Goal: Information Seeking & Learning: Understand process/instructions

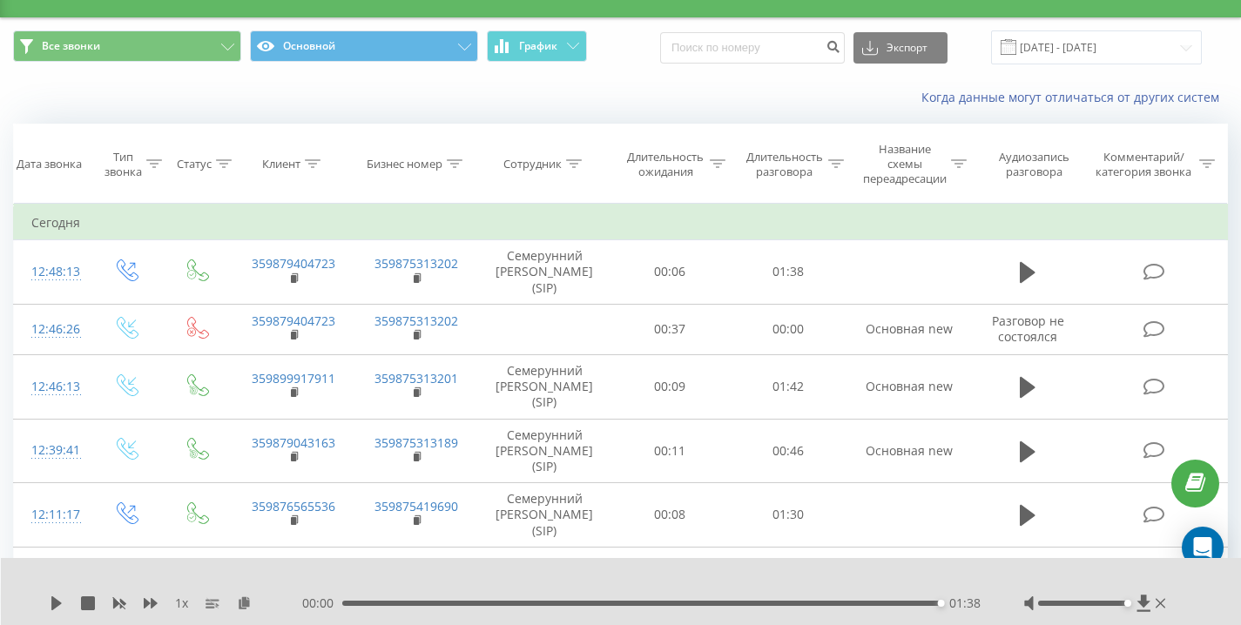
click at [575, 98] on div "Когда данные могут отличаться от других систем" at bounding box center [853, 97] width 774 height 17
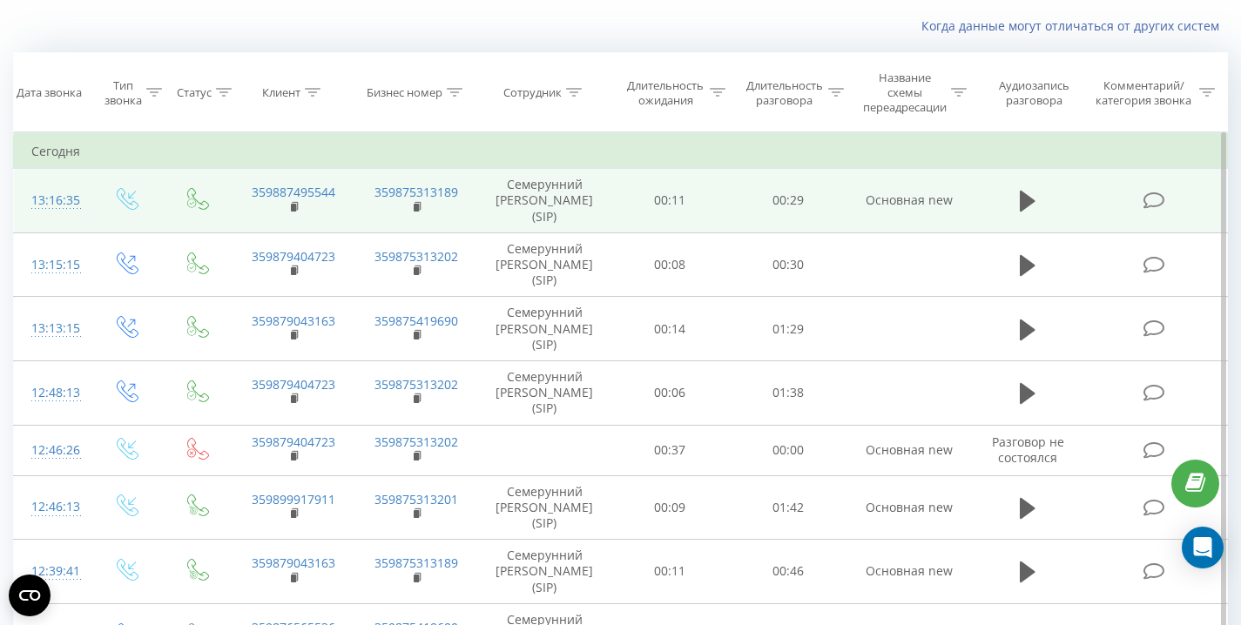
scroll to position [107, 0]
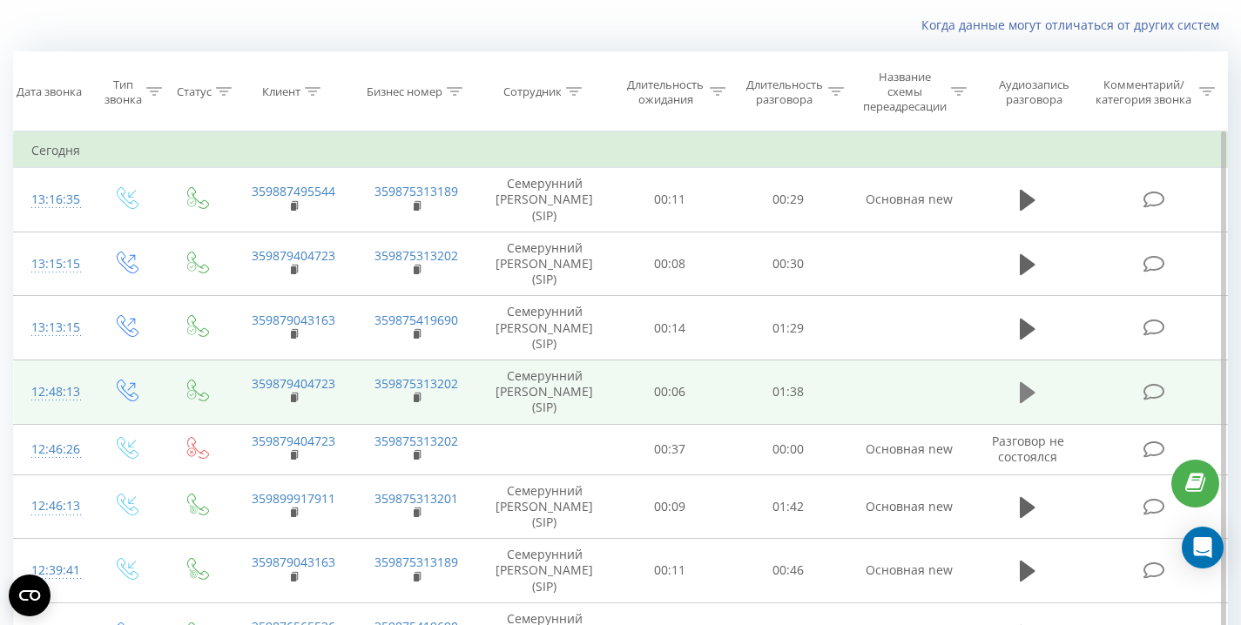
click at [1030, 391] on icon at bounding box center [1028, 392] width 16 height 21
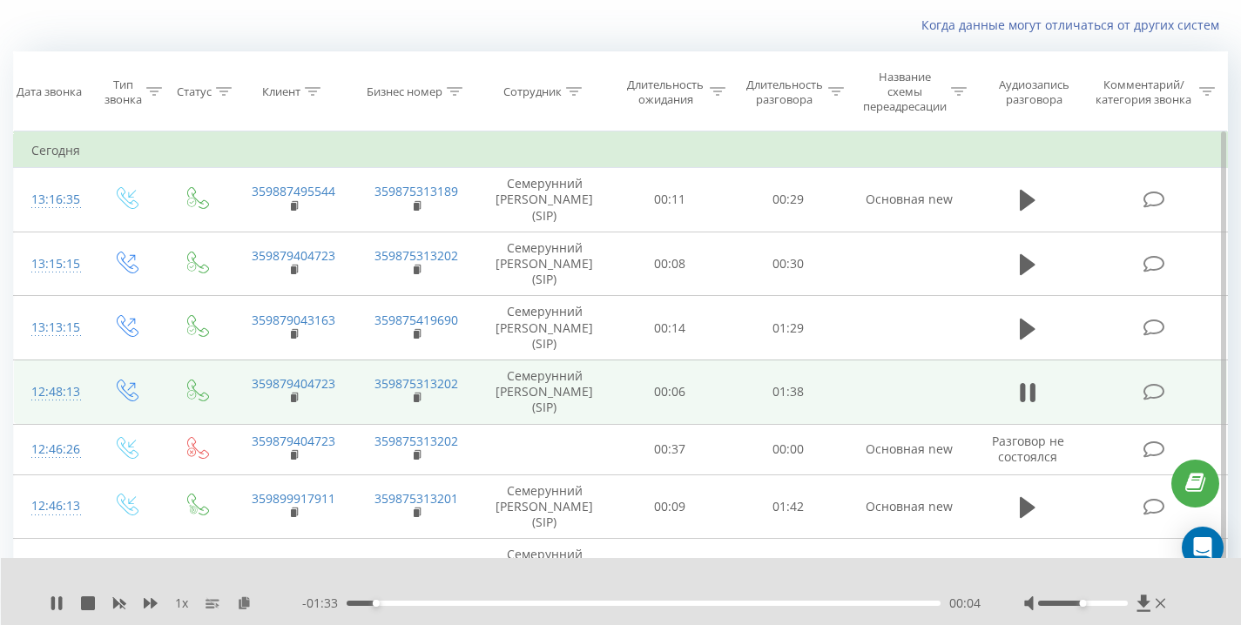
click at [125, 41] on div "Когда данные могут отличаться от других систем" at bounding box center [620, 25] width 1239 height 42
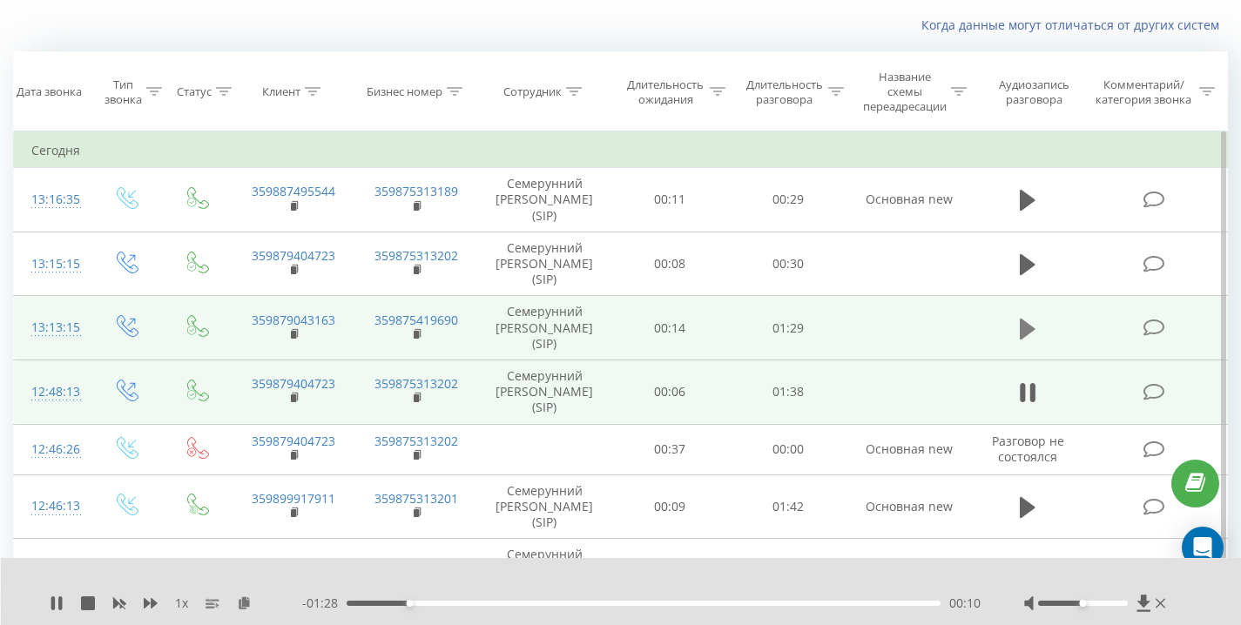
click at [1020, 326] on icon at bounding box center [1028, 328] width 16 height 21
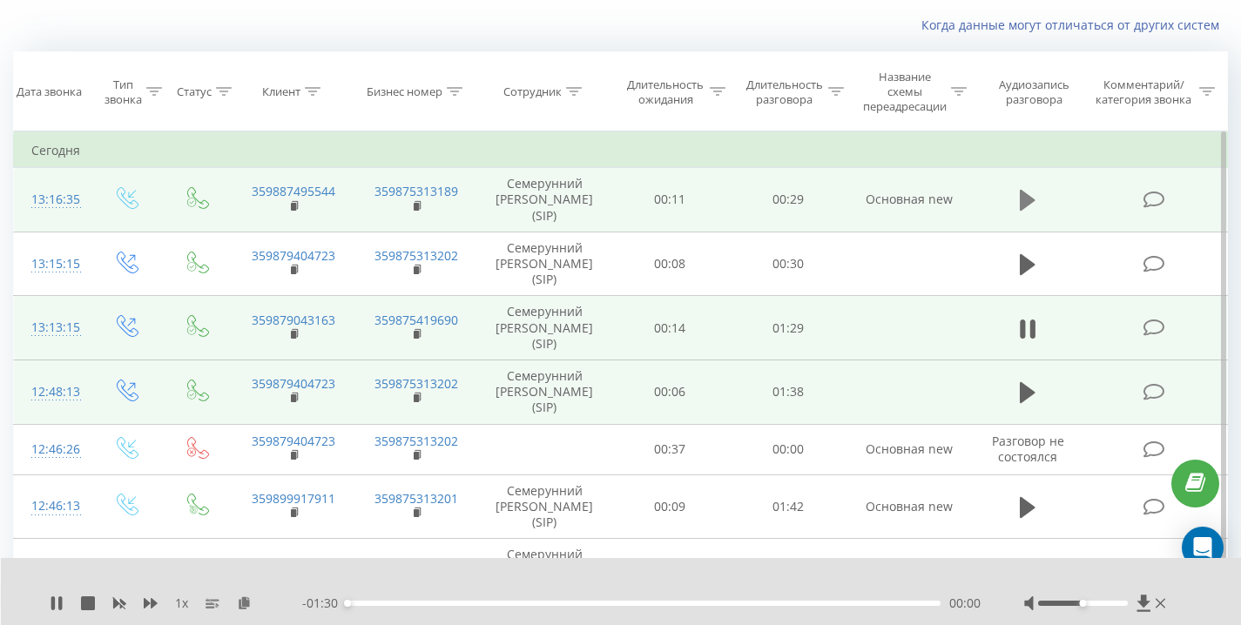
click at [1028, 197] on icon at bounding box center [1028, 200] width 16 height 21
drag, startPoint x: 1095, startPoint y: 601, endPoint x: 1253, endPoint y: 596, distance: 158.6
click at [1241, 518] on html "[DOMAIN_NAME] Проекты [DOMAIN_NAME] Дашборд Центр обращений Журнал звонков Журн…" at bounding box center [620, 205] width 1241 height 625
click at [510, 27] on div "Когда данные могут отличаться от других систем" at bounding box center [853, 25] width 774 height 17
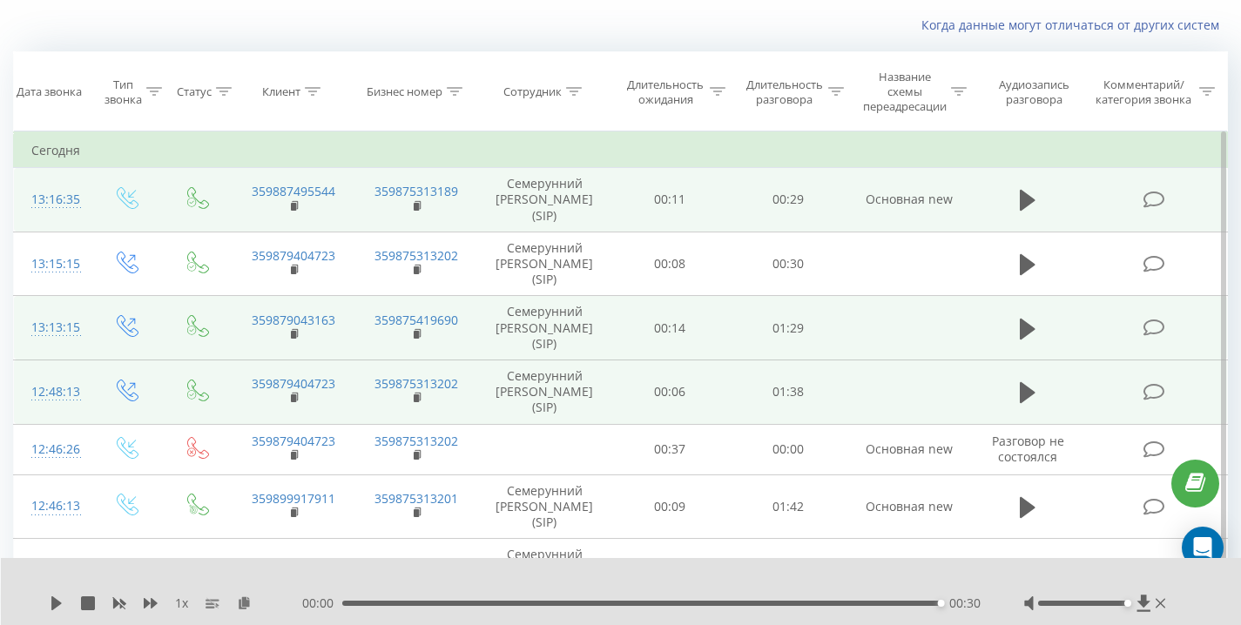
click at [472, 24] on div "Когда данные могут отличаться от других систем" at bounding box center [853, 25] width 774 height 17
click at [630, 12] on div "Когда данные могут отличаться от других систем" at bounding box center [620, 25] width 1239 height 42
click at [131, 21] on div "Когда данные могут отличаться от других систем" at bounding box center [620, 25] width 1239 height 42
click at [132, 26] on div "Когда данные могут отличаться от других систем" at bounding box center [620, 25] width 1239 height 42
click at [315, 31] on div "Когда данные могут отличаться от других систем" at bounding box center [620, 25] width 1239 height 42
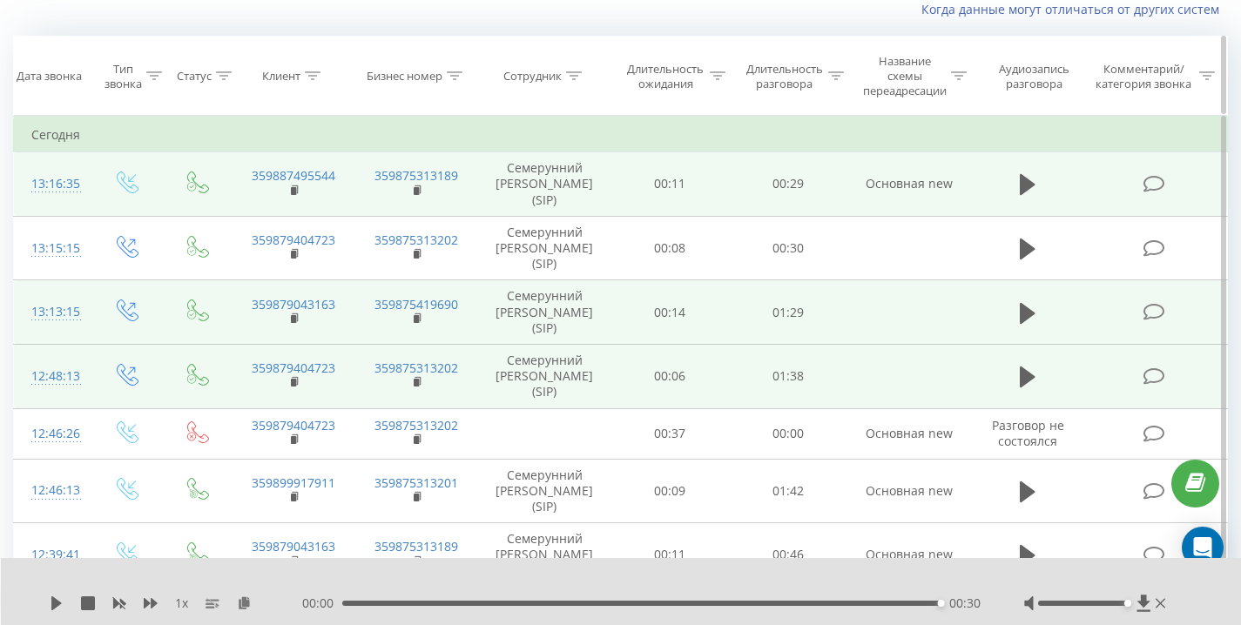
scroll to position [0, 0]
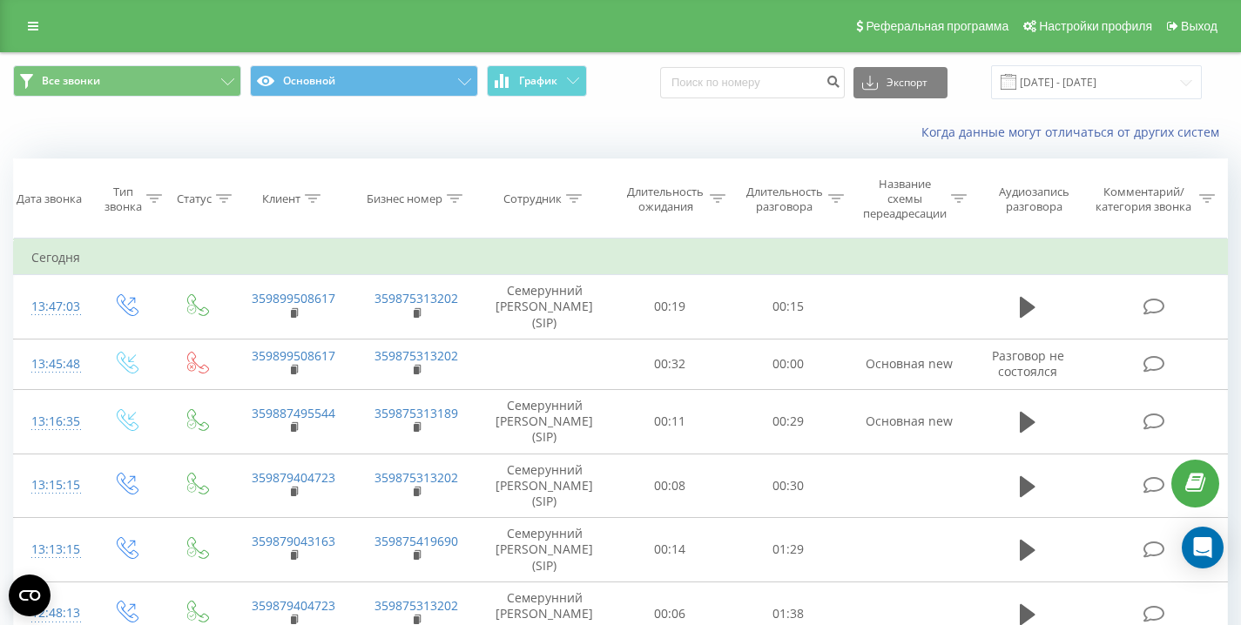
click at [633, 132] on div "Когда данные могут отличаться от других систем" at bounding box center [853, 132] width 774 height 17
click at [182, 141] on div "Когда данные могут отличаться от других систем" at bounding box center [620, 132] width 1239 height 42
click at [191, 136] on div "Когда данные могут отличаться от других систем" at bounding box center [620, 132] width 1239 height 42
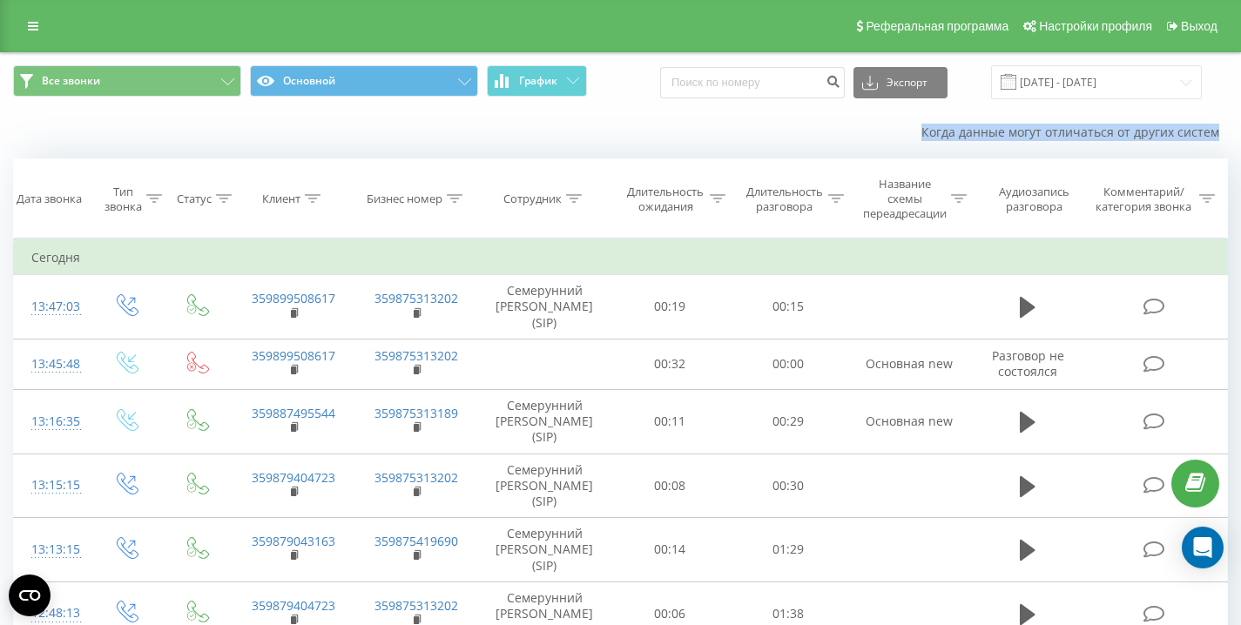
click at [191, 136] on div "Когда данные могут отличаться от других систем" at bounding box center [620, 132] width 1239 height 42
click at [354, 134] on div "Когда данные могут отличаться от других систем" at bounding box center [620, 132] width 1239 height 42
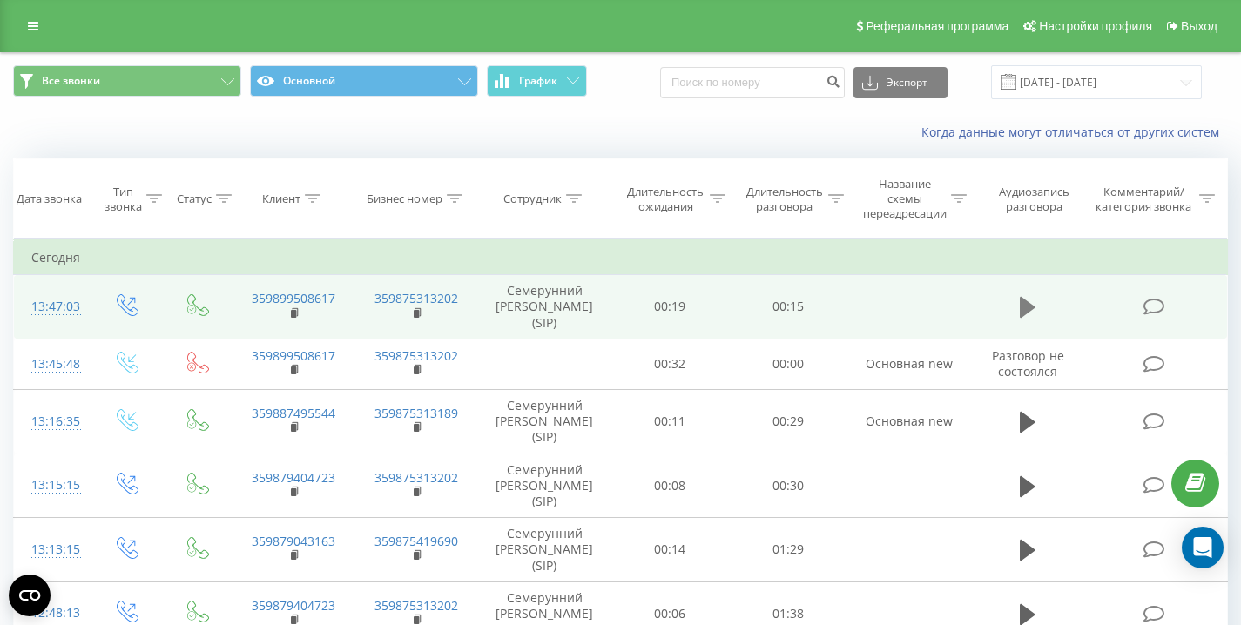
click at [1030, 303] on icon at bounding box center [1028, 307] width 16 height 24
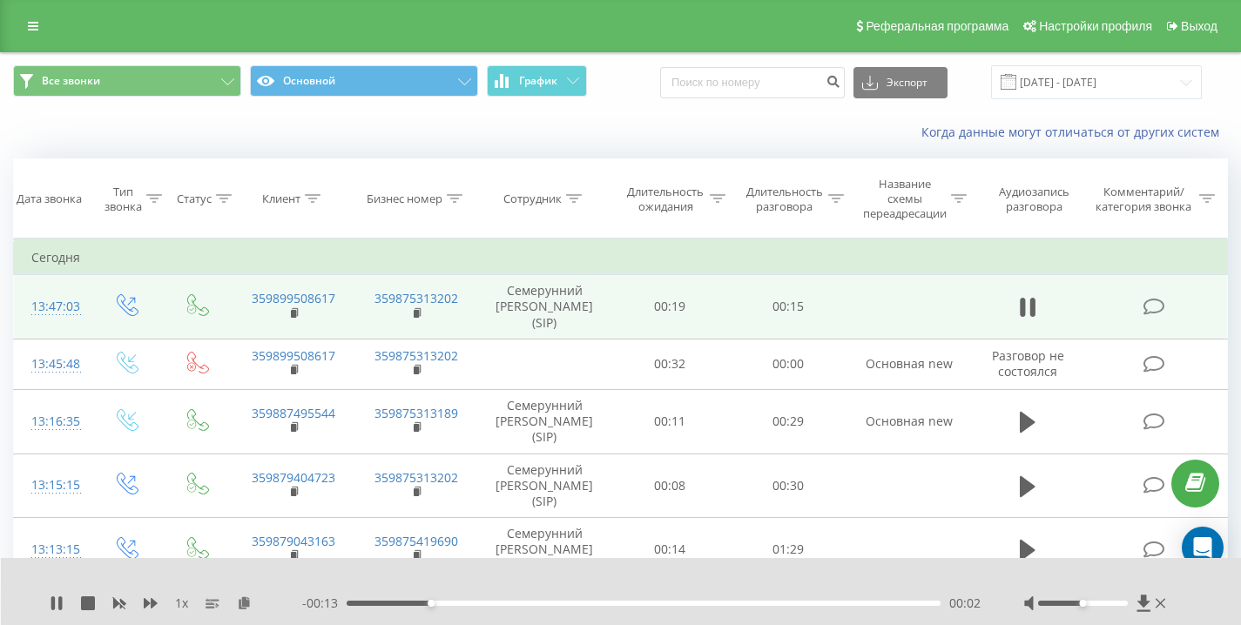
click at [421, 129] on div "Когда данные могут отличаться от других систем" at bounding box center [620, 132] width 1239 height 42
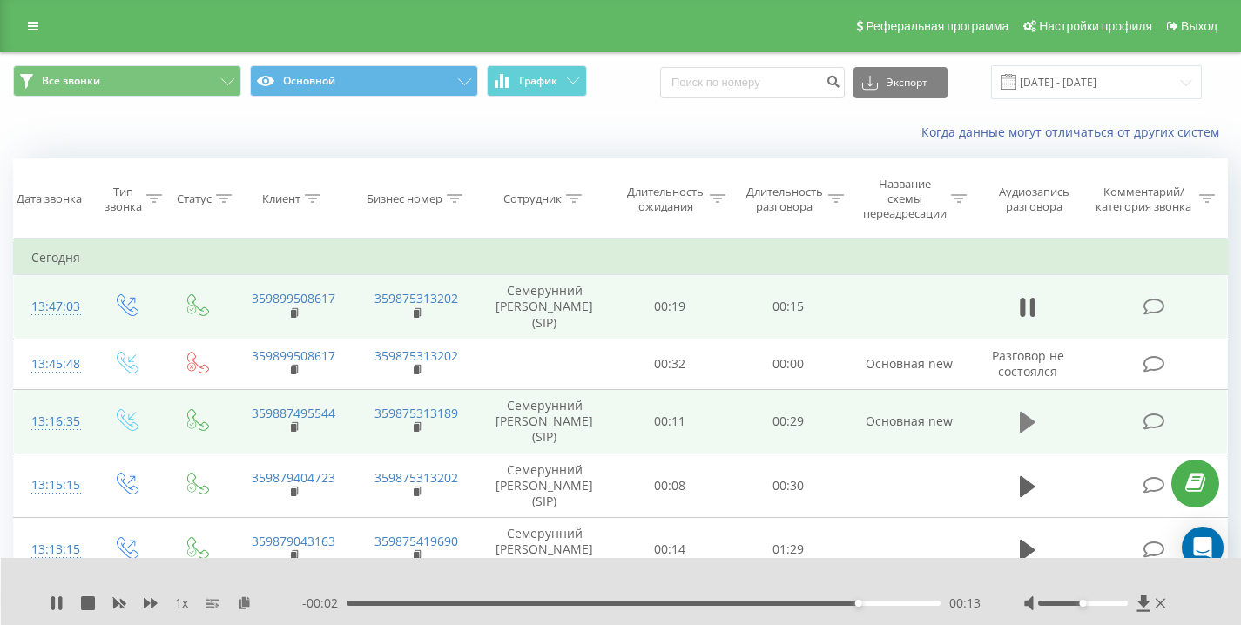
click at [1028, 423] on icon at bounding box center [1028, 422] width 16 height 21
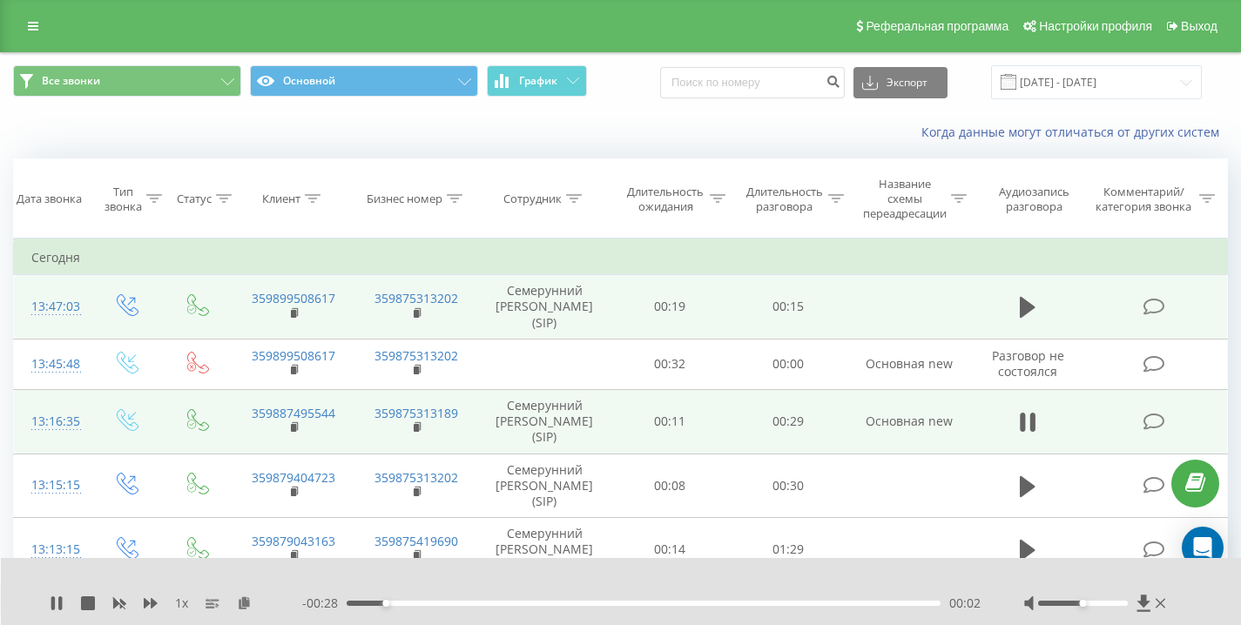
click at [626, 126] on div "Когда данные могут отличаться от других систем" at bounding box center [853, 132] width 774 height 17
click at [1023, 419] on icon at bounding box center [1023, 422] width 5 height 19
click at [294, 430] on rect at bounding box center [293, 428] width 5 height 8
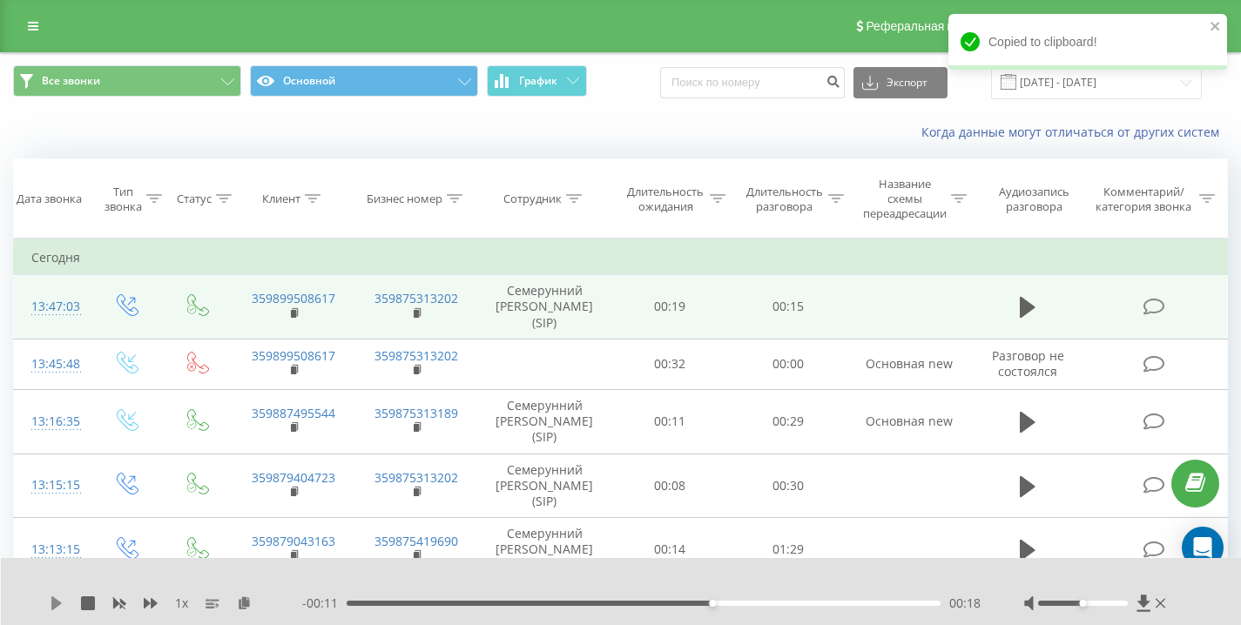
click at [58, 607] on icon at bounding box center [57, 604] width 14 height 14
click at [54, 603] on icon at bounding box center [52, 604] width 3 height 14
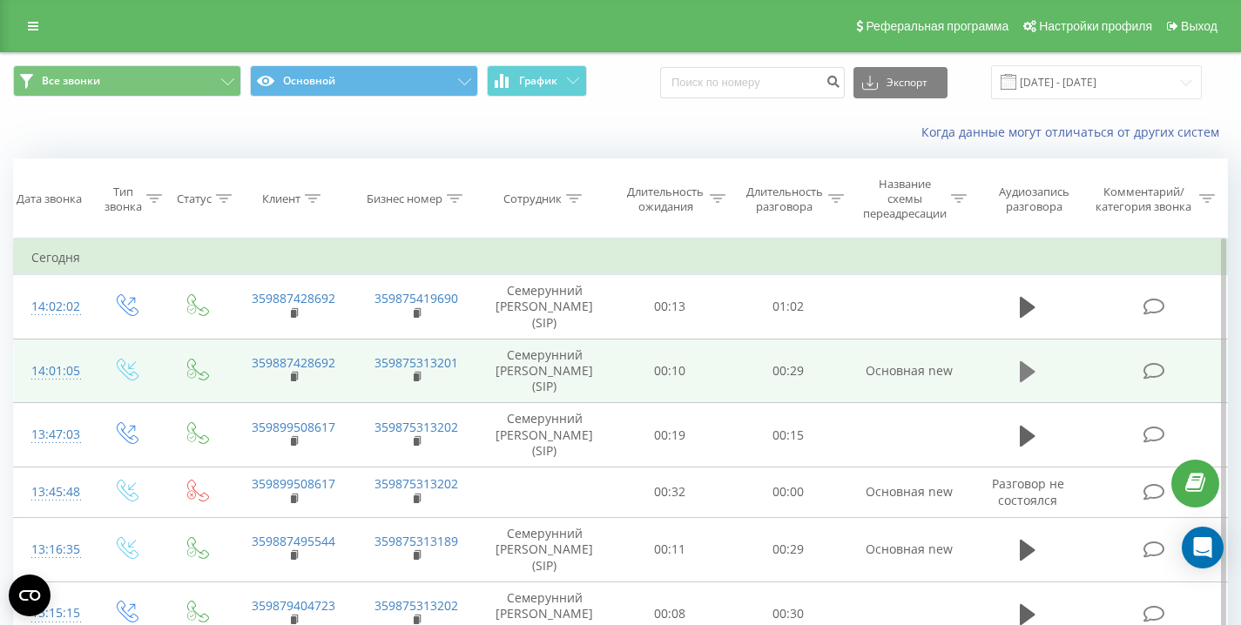
click at [1022, 370] on icon at bounding box center [1028, 371] width 16 height 21
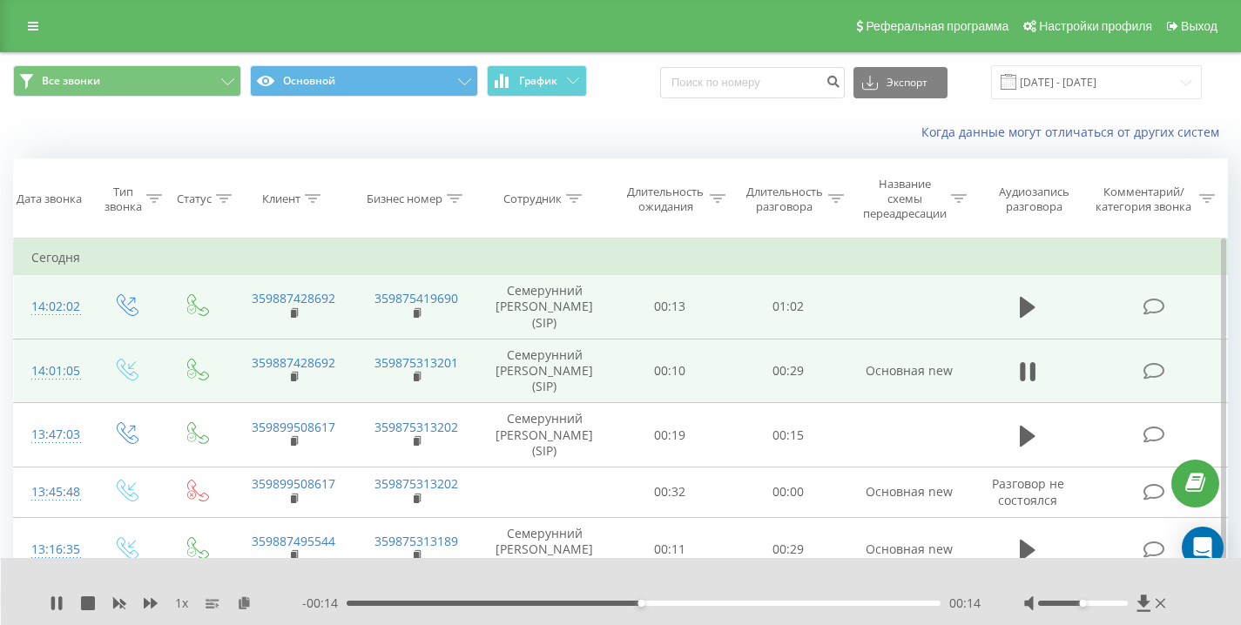
click at [1011, 300] on td at bounding box center [1028, 307] width 114 height 64
click at [1020, 307] on icon at bounding box center [1028, 307] width 16 height 21
click at [613, 120] on div "Когда данные могут отличаться от других систем" at bounding box center [620, 132] width 1239 height 42
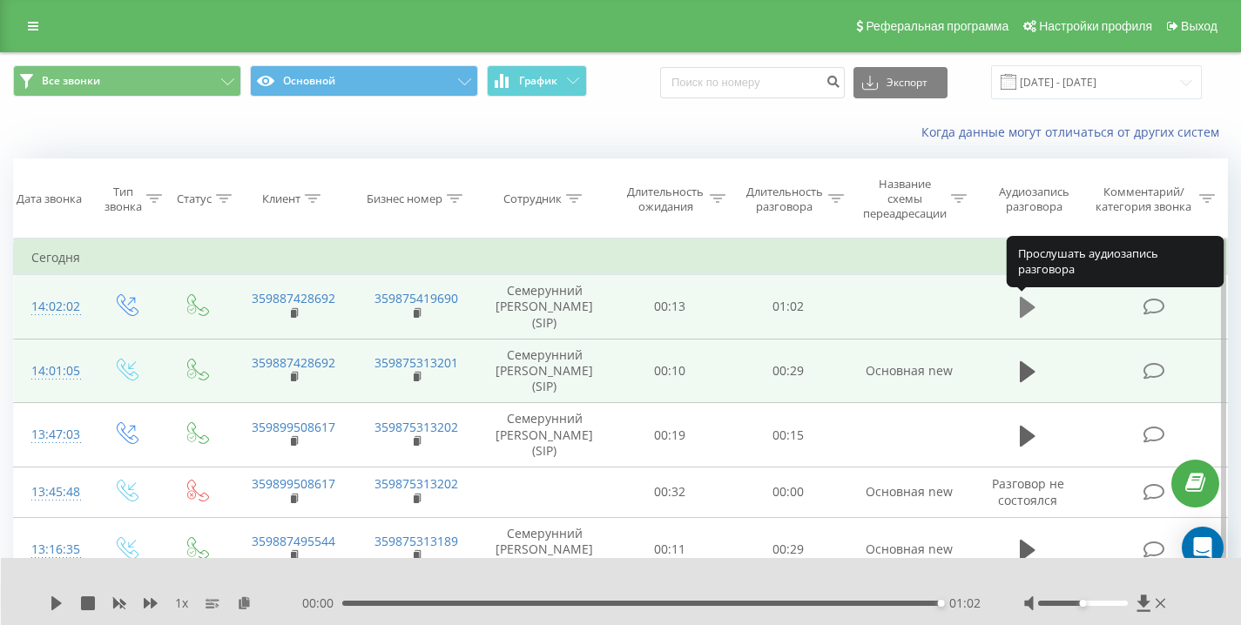
click at [1028, 308] on icon at bounding box center [1028, 307] width 16 height 21
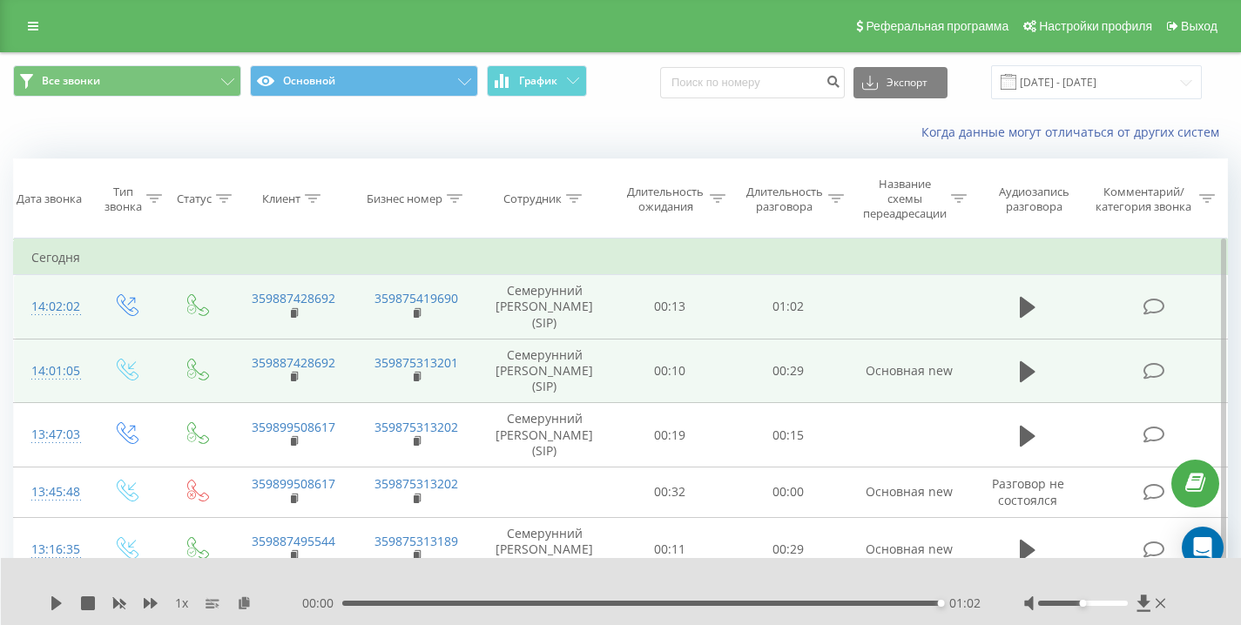
click at [1028, 308] on icon at bounding box center [1028, 307] width 16 height 21
click at [1026, 379] on icon at bounding box center [1028, 372] width 16 height 24
click at [1021, 305] on icon at bounding box center [1028, 307] width 16 height 21
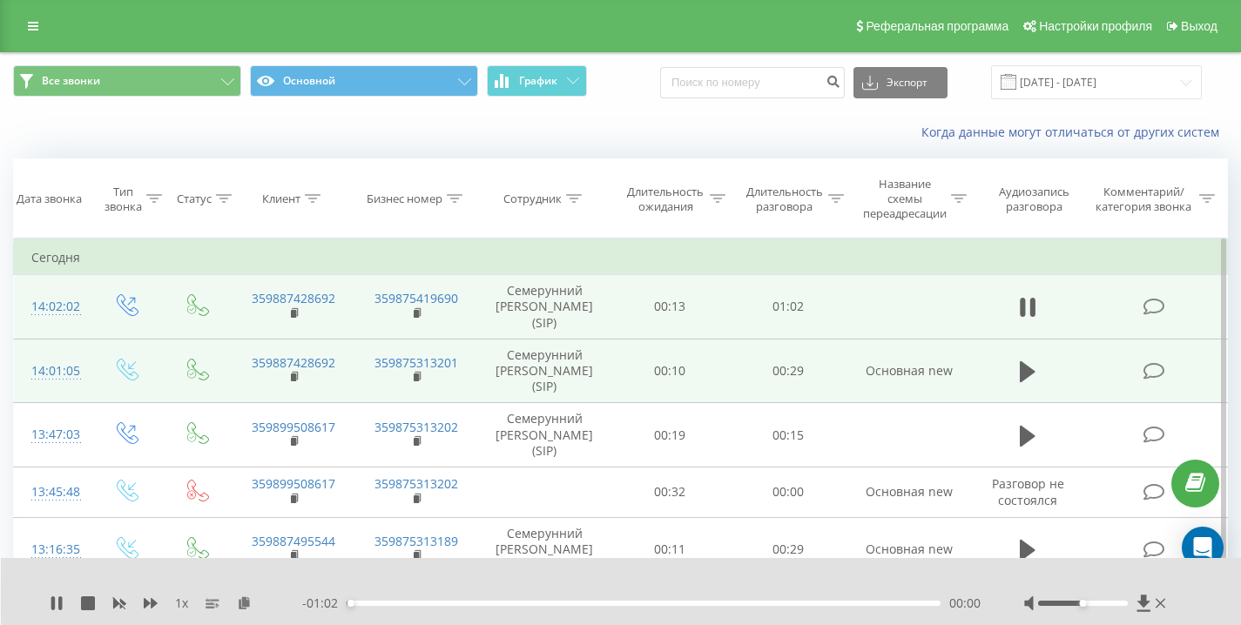
click at [650, 124] on div "Когда данные могут отличаться от других систем" at bounding box center [853, 132] width 774 height 17
drag, startPoint x: 1082, startPoint y: 599, endPoint x: 1136, endPoint y: 605, distance: 54.3
click at [1136, 605] on div at bounding box center [1096, 603] width 145 height 17
drag, startPoint x: 1084, startPoint y: 603, endPoint x: 1253, endPoint y: 611, distance: 169.2
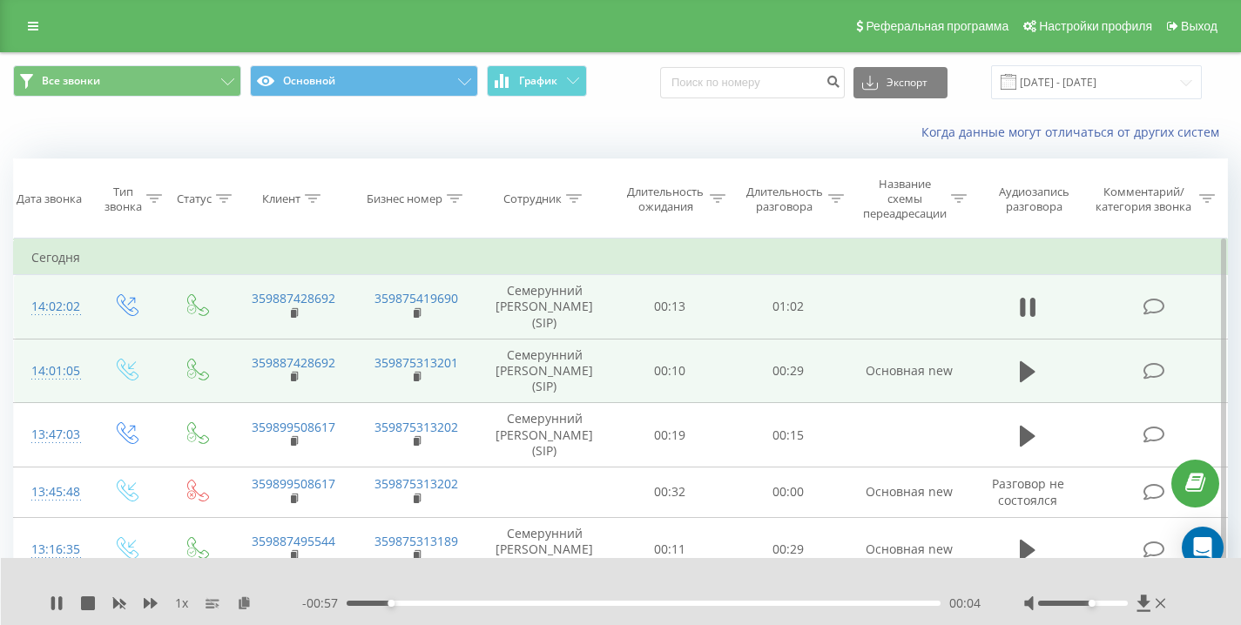
click at [1240, 611] on html "[DOMAIN_NAME] Проекты [DOMAIN_NAME] Дашборд Центр обращений Журнал звонков Журн…" at bounding box center [620, 312] width 1241 height 625
click at [294, 314] on rect at bounding box center [293, 314] width 5 height 8
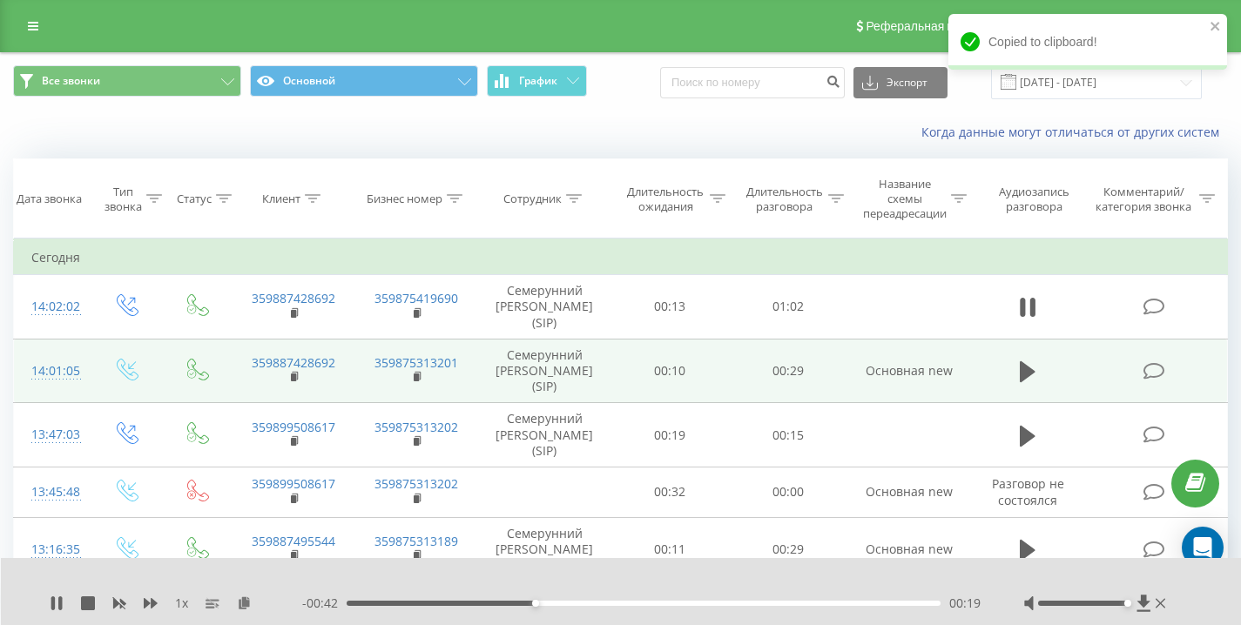
click at [64, 602] on div "1 x" at bounding box center [176, 603] width 253 height 17
click at [61, 605] on icon at bounding box center [59, 604] width 3 height 14
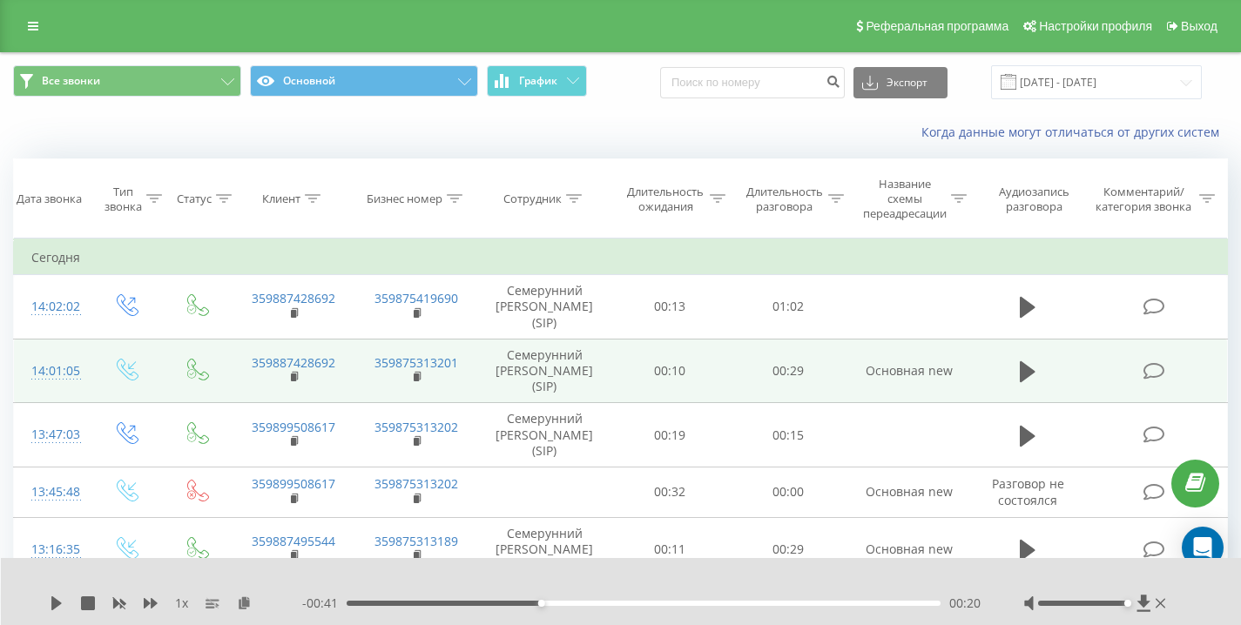
click at [617, 130] on div "Когда данные могут отличаться от других систем" at bounding box center [853, 132] width 774 height 17
